Goal: Task Accomplishment & Management: Manage account settings

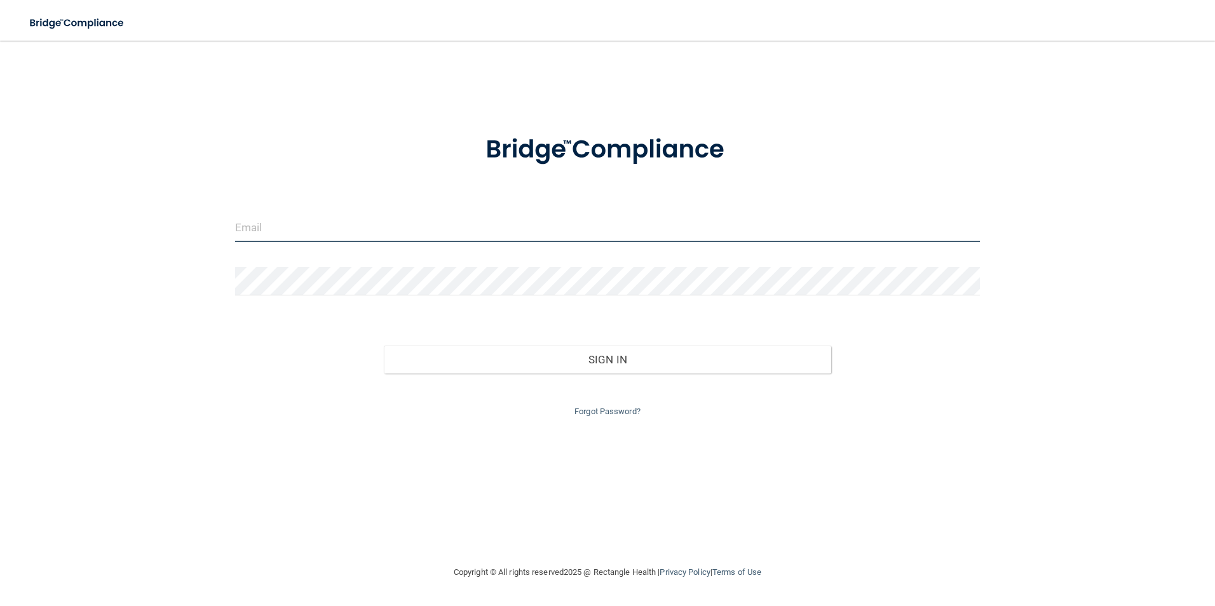
click at [347, 235] on input "email" at bounding box center [607, 228] width 745 height 29
type input "A"
type input "[PERSON_NAME][EMAIL_ADDRESS][PERSON_NAME][DOMAIN_NAME]"
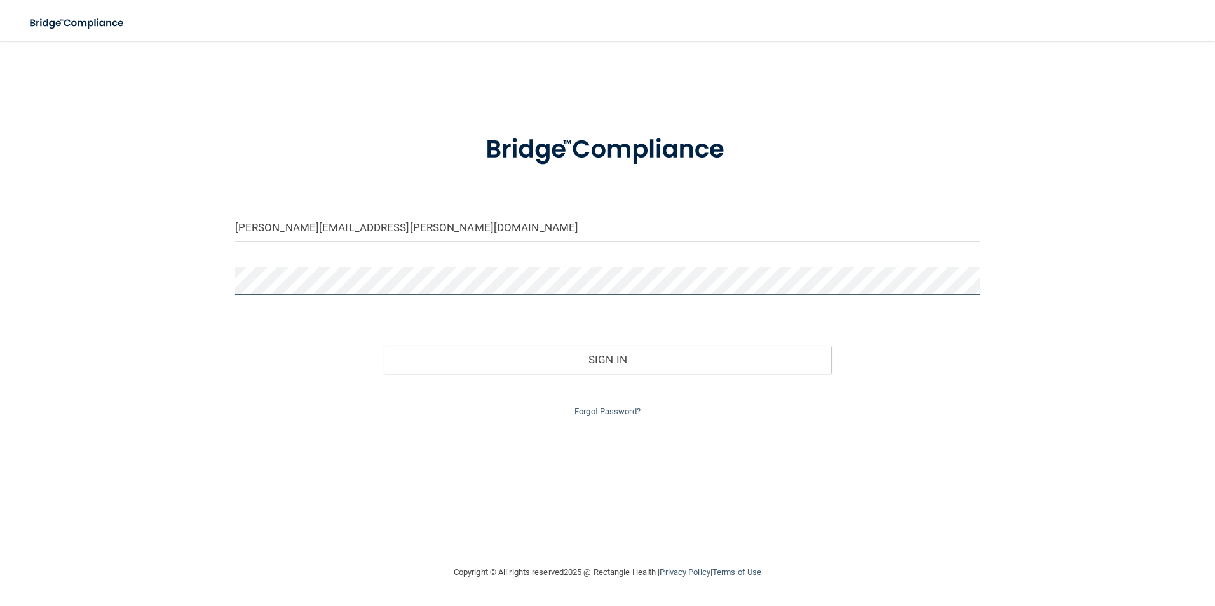
click at [384, 346] on button "Sign In" at bounding box center [607, 360] width 447 height 28
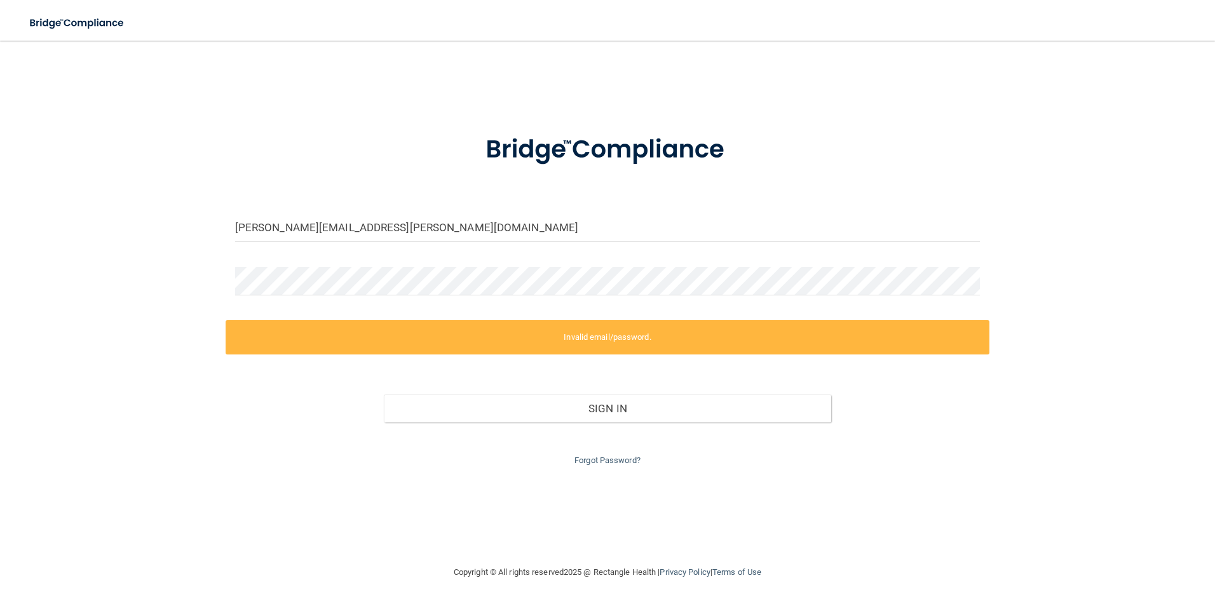
click at [608, 466] on div "Forgot Password?" at bounding box center [608, 446] width 765 height 46
click at [609, 461] on link "Forgot Password?" at bounding box center [608, 461] width 66 height 10
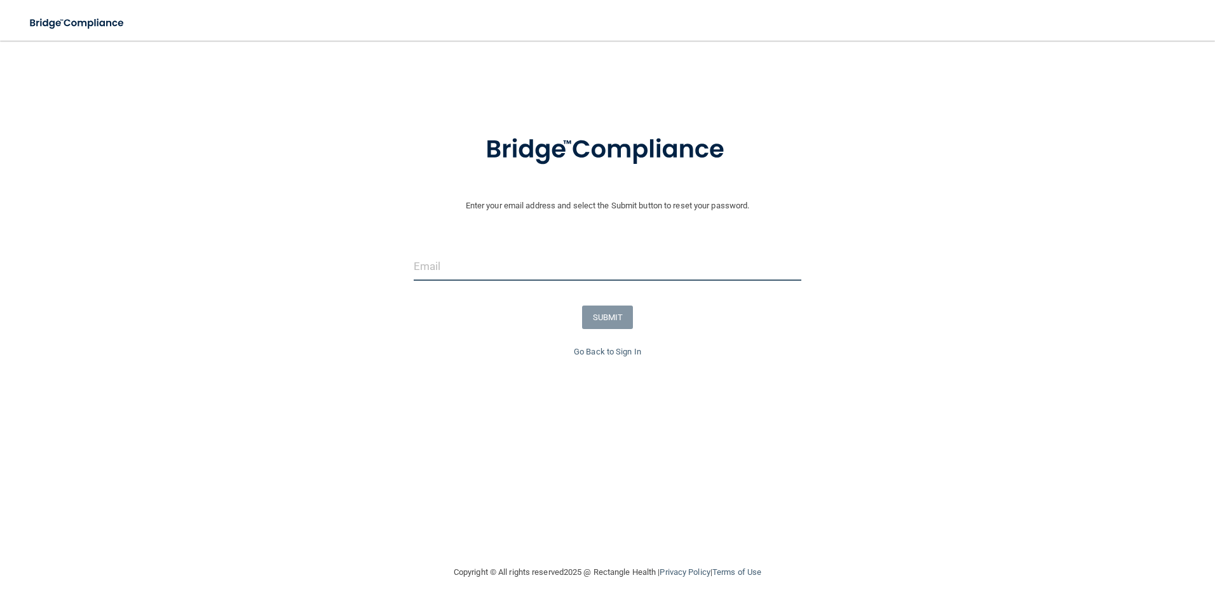
click at [594, 279] on input "email" at bounding box center [608, 266] width 388 height 29
type input "[PERSON_NAME][EMAIL_ADDRESS][PERSON_NAME][DOMAIN_NAME]"
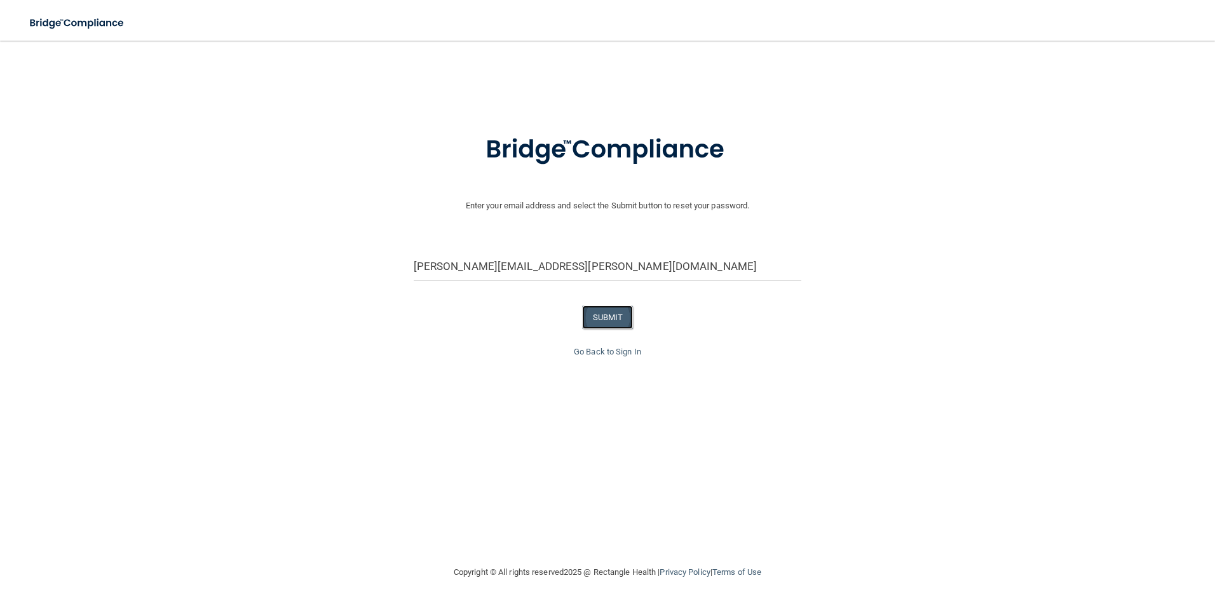
click at [607, 317] on button "SUBMIT" at bounding box center [607, 318] width 51 height 24
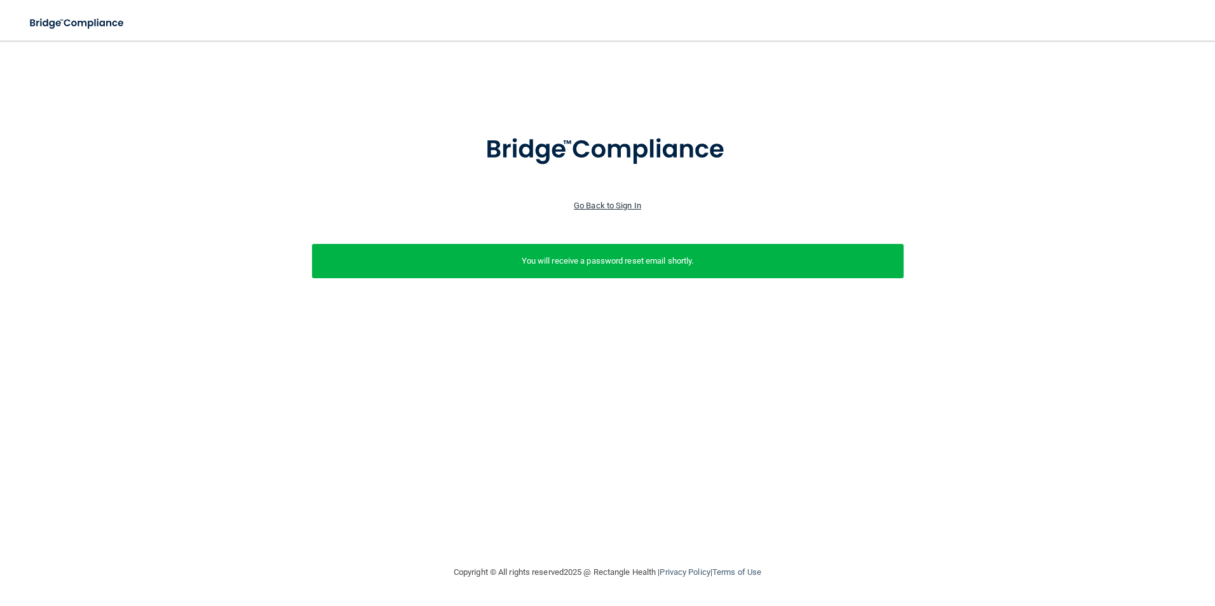
click at [626, 209] on link "Go Back to Sign In" at bounding box center [607, 206] width 67 height 10
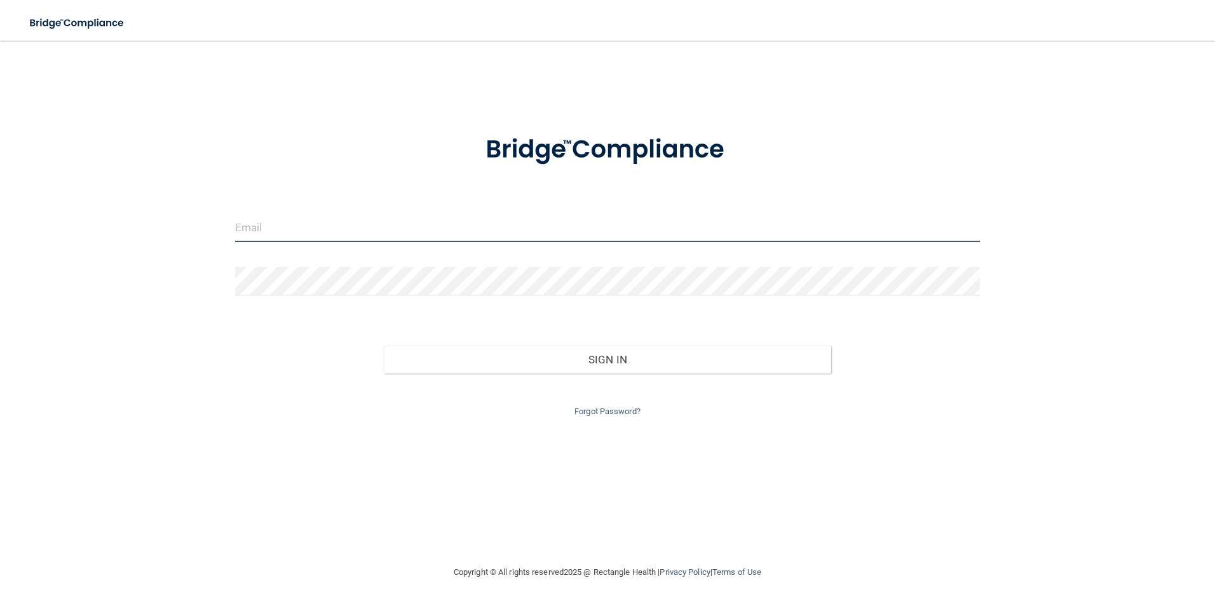
click at [307, 214] on input "email" at bounding box center [607, 228] width 745 height 29
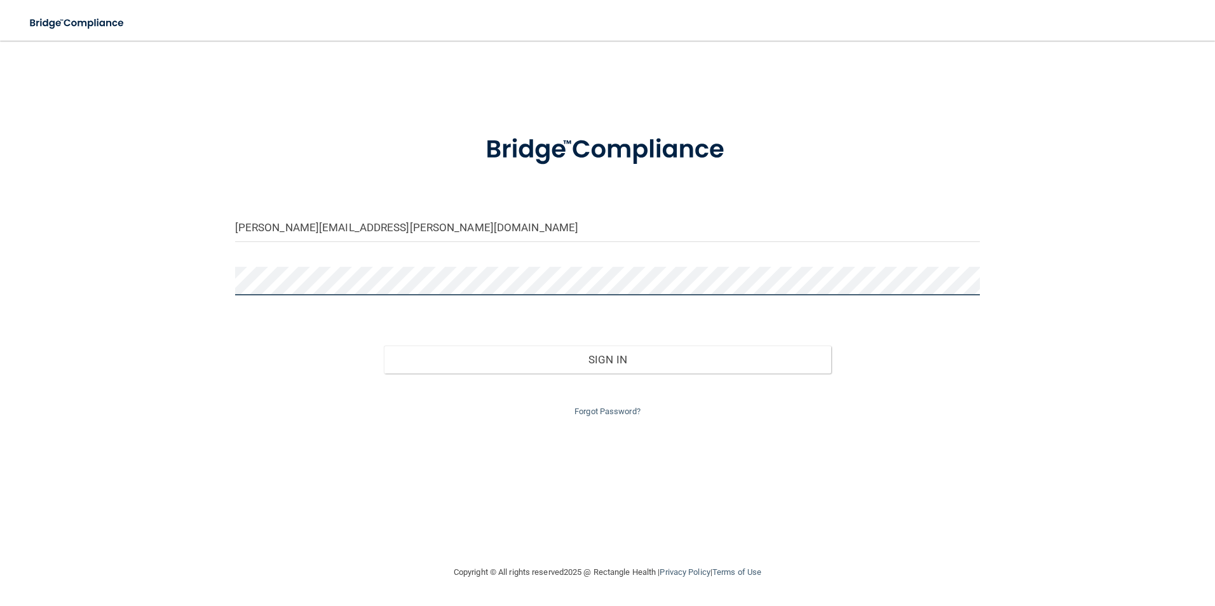
click at [384, 346] on button "Sign In" at bounding box center [607, 360] width 447 height 28
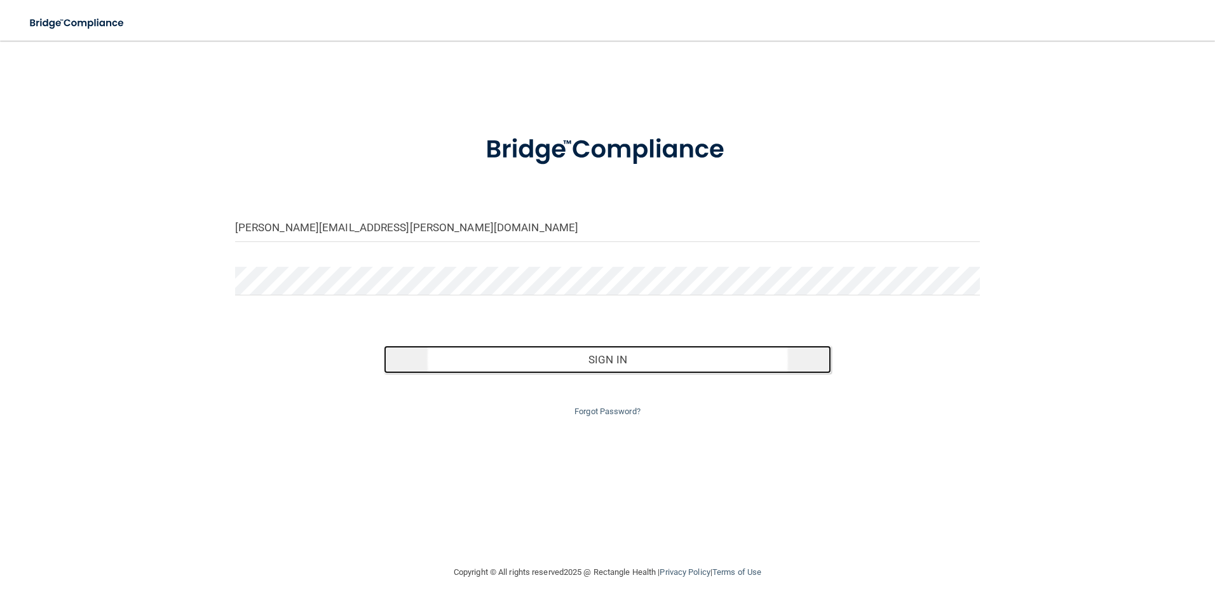
click at [497, 365] on button "Sign In" at bounding box center [607, 360] width 447 height 28
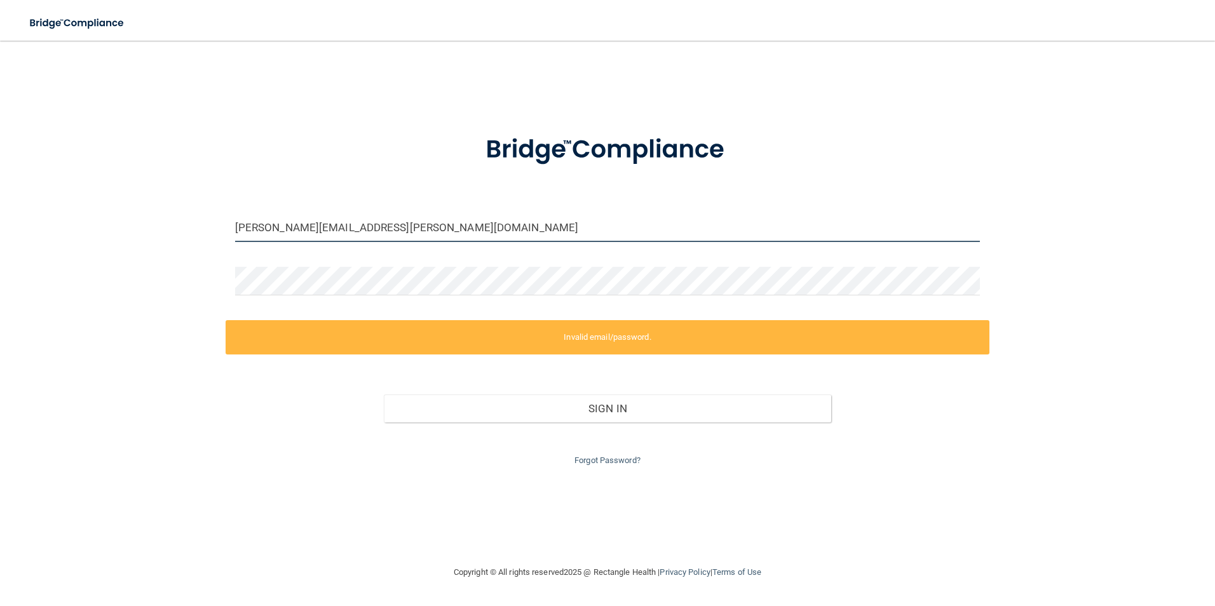
drag, startPoint x: 472, startPoint y: 221, endPoint x: 207, endPoint y: 222, distance: 265.0
click at [207, 222] on div "[PERSON_NAME][EMAIL_ADDRESS][PERSON_NAME][DOMAIN_NAME] Invalid email/password. …" at bounding box center [607, 302] width 1164 height 499
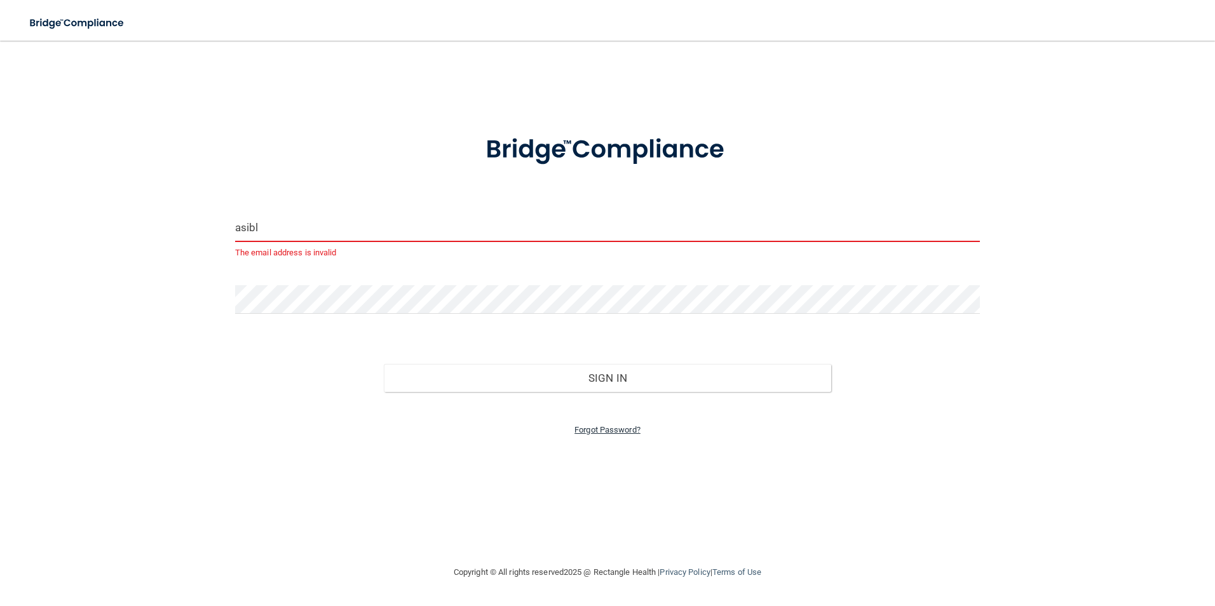
type input "asibl"
click at [614, 427] on link "Forgot Password?" at bounding box center [608, 430] width 66 height 10
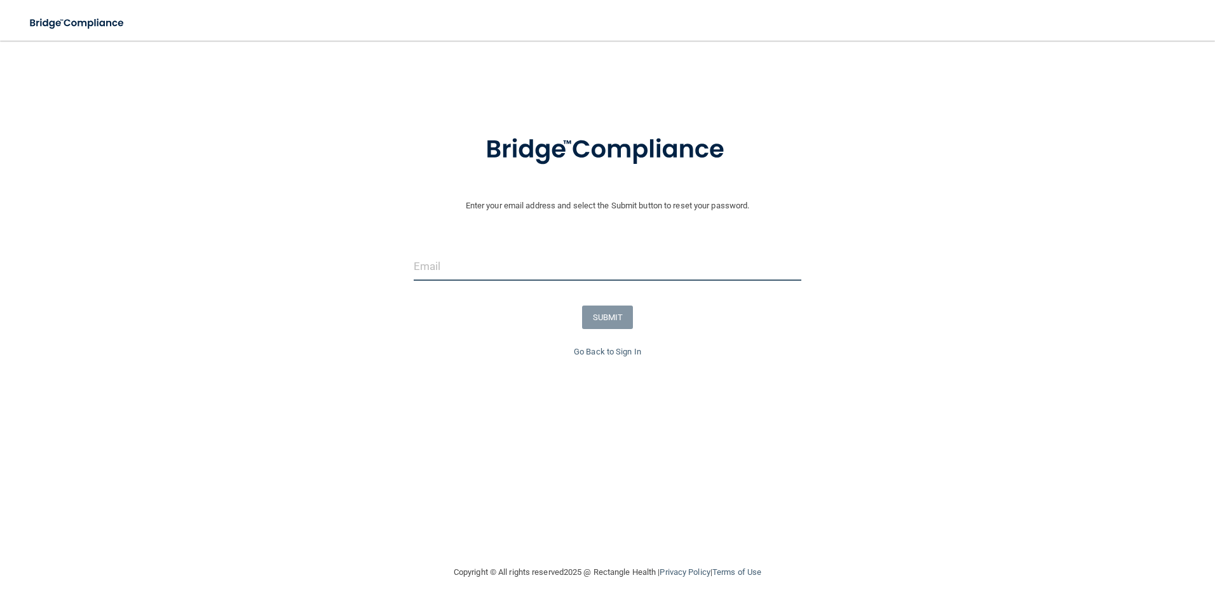
click at [422, 272] on input "email" at bounding box center [608, 266] width 388 height 29
type input "[EMAIL_ADDRESS][DOMAIN_NAME]"
click at [629, 318] on button "SUBMIT" at bounding box center [607, 318] width 51 height 24
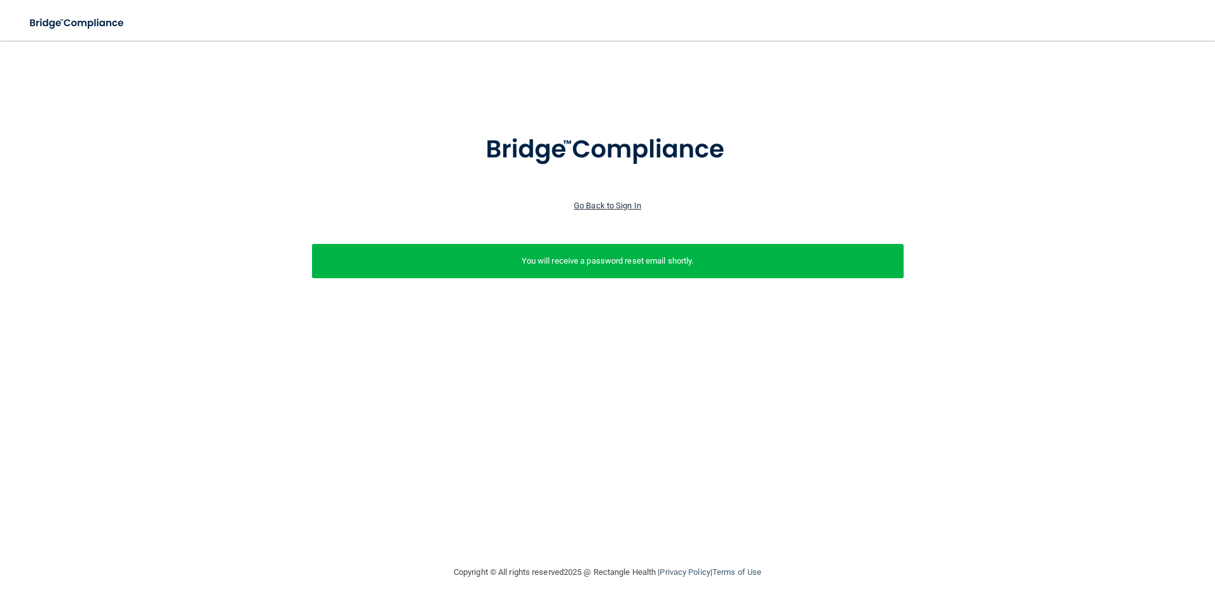
click at [636, 203] on link "Go Back to Sign In" at bounding box center [607, 206] width 67 height 10
